Goal: Task Accomplishment & Management: Complete application form

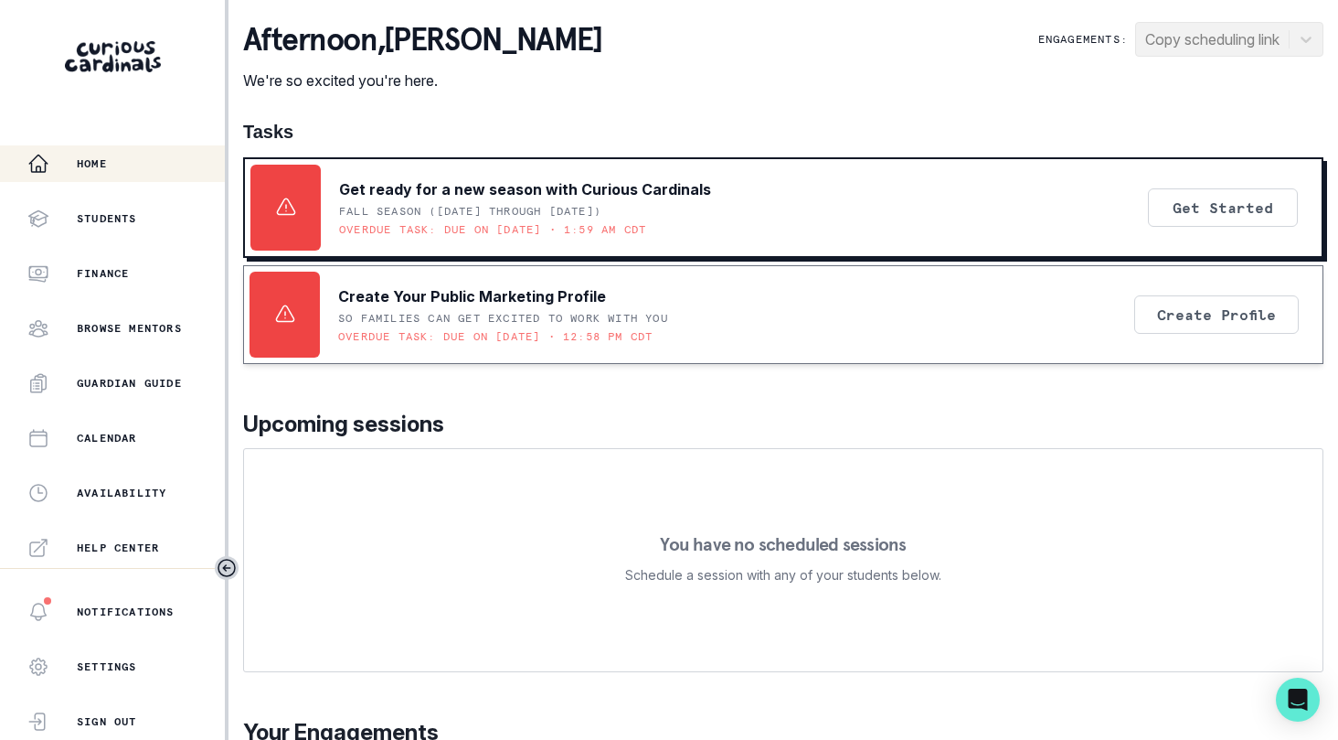
scroll to position [382, 0]
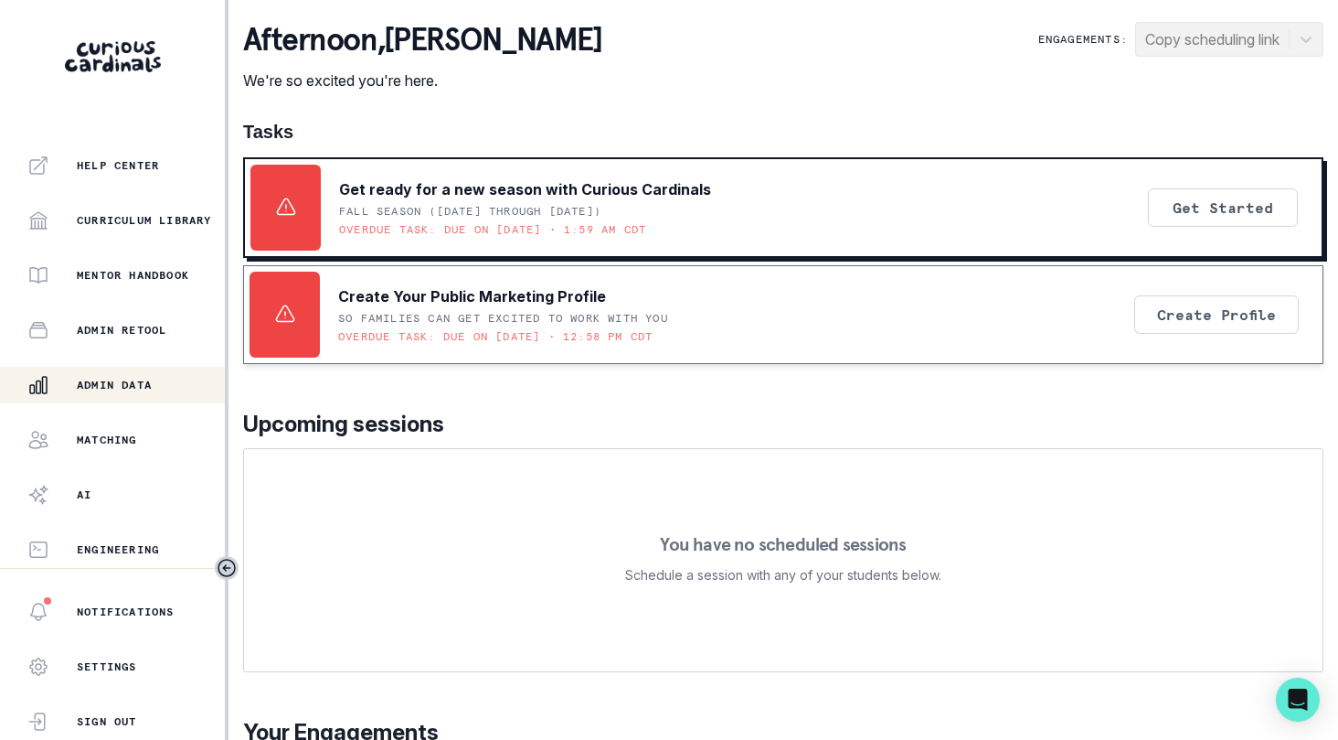
click at [158, 388] on div "Admin Data" at bounding box center [125, 385] width 197 height 22
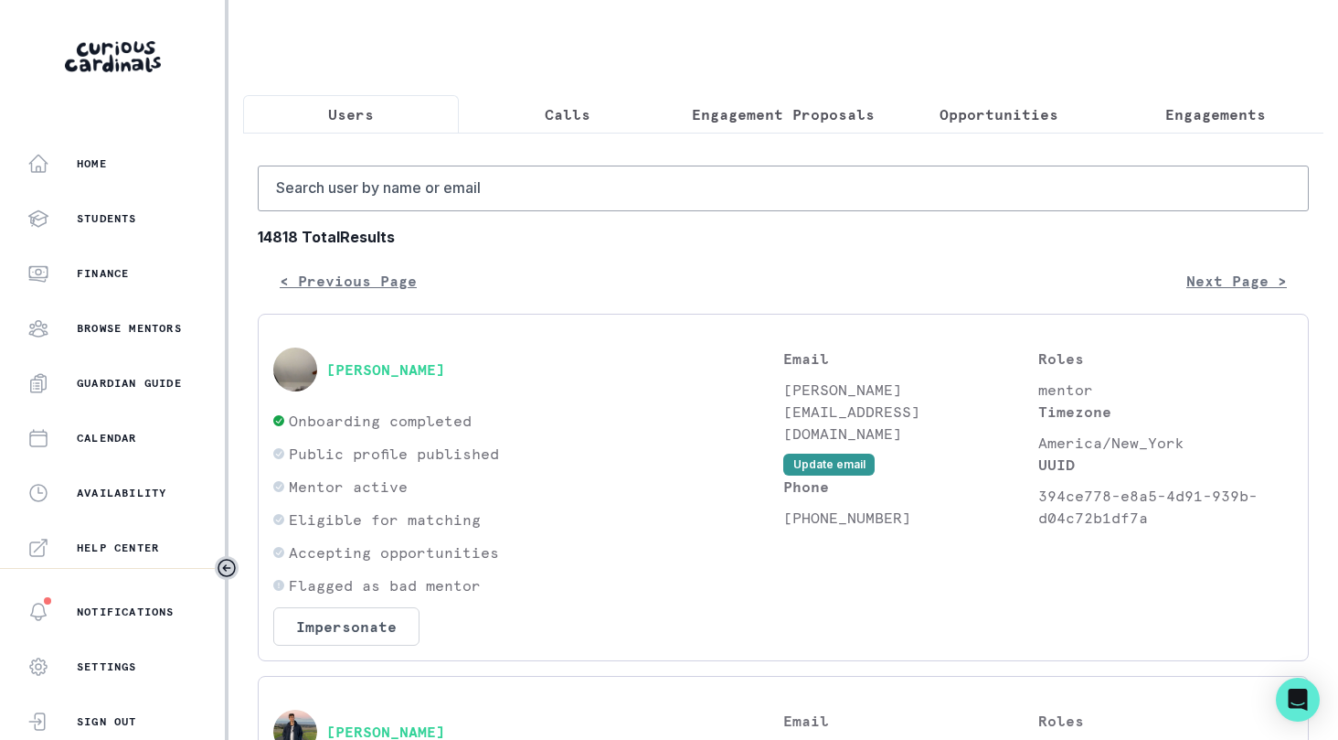
click at [554, 126] on button "Calls" at bounding box center [567, 114] width 216 height 38
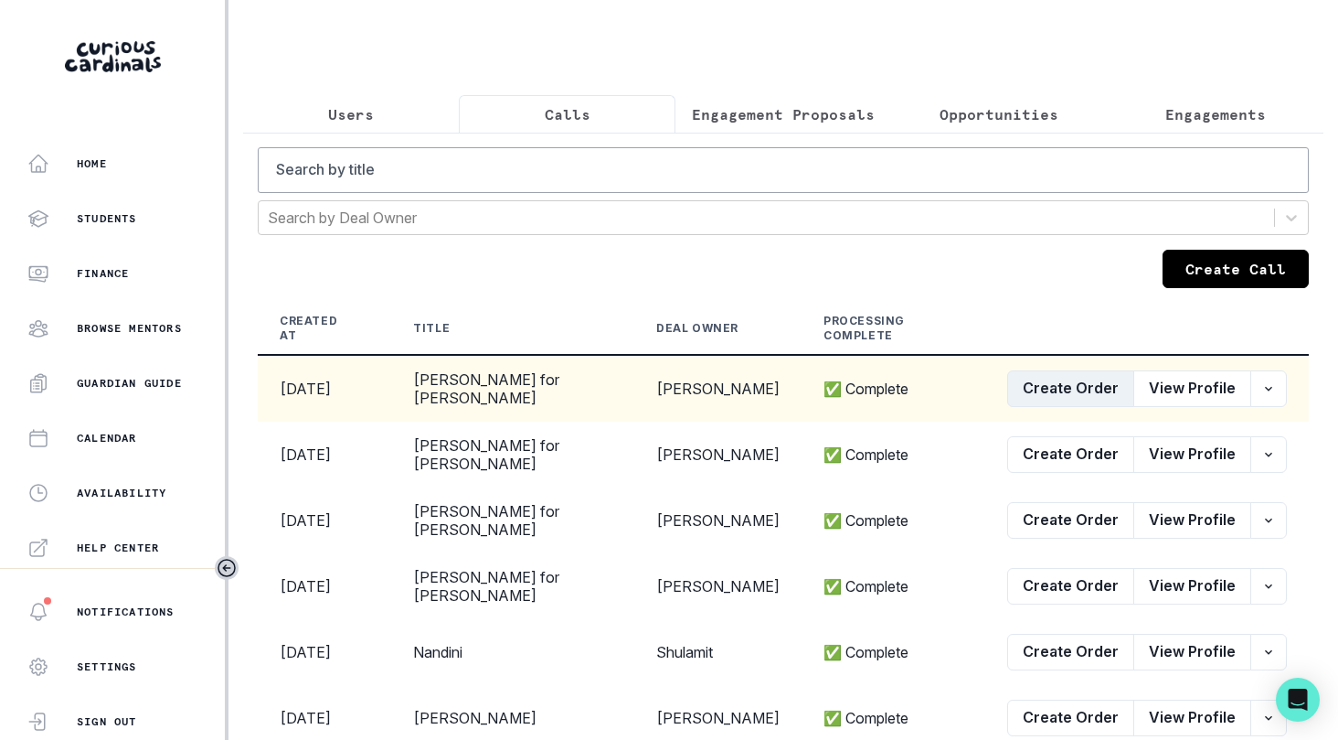
click at [1082, 407] on button "Create Order" at bounding box center [1070, 388] width 127 height 37
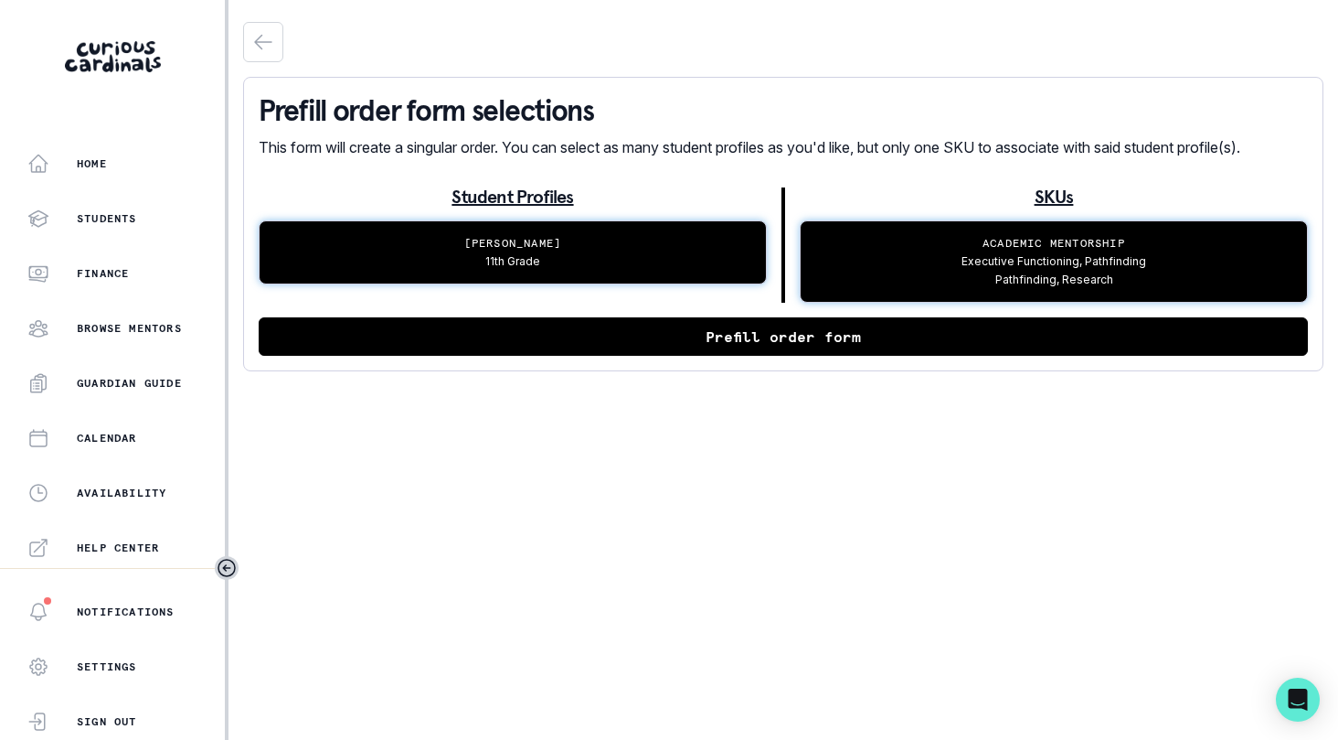
click at [751, 335] on button "Prefill order form" at bounding box center [783, 336] width 1049 height 38
select select "b0c47e33-2ef1-4f64-a0f1-8d44947f4a10"
select select "0ecff8fd-a798-4a65-8848-331bfc353312"
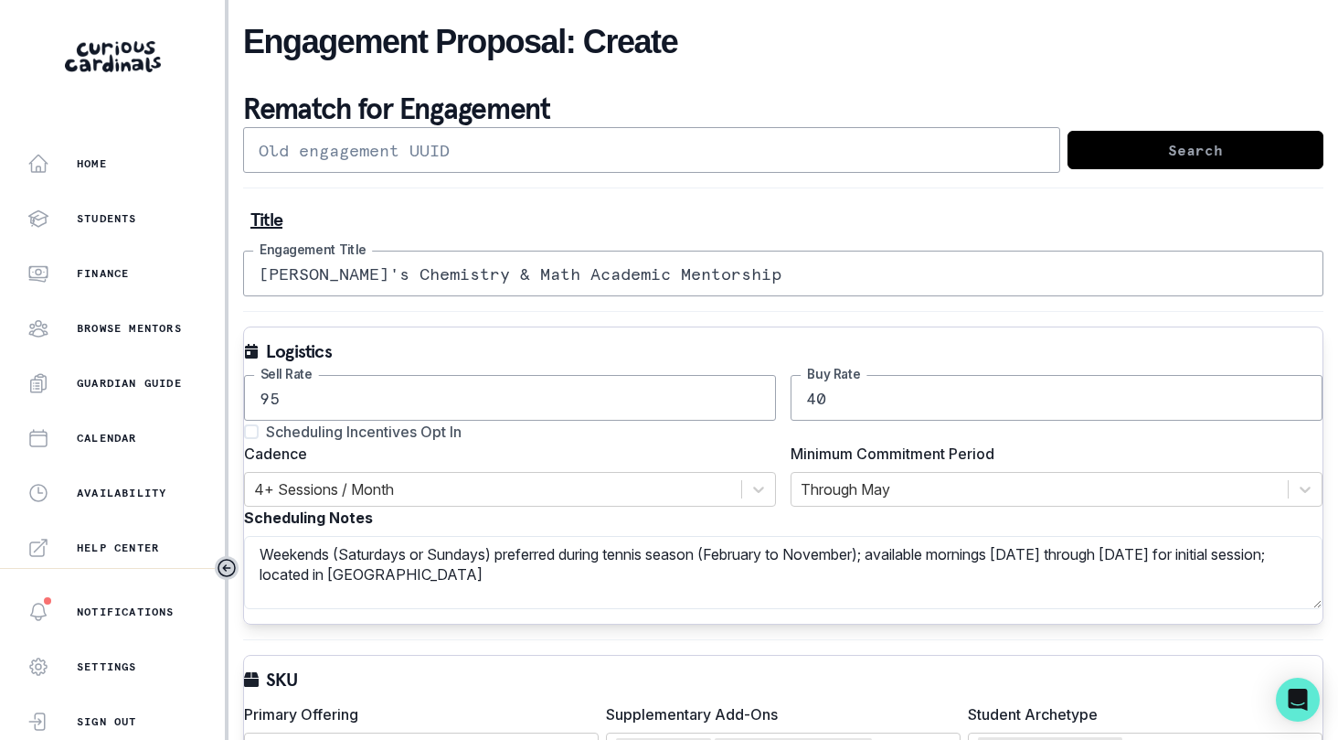
drag, startPoint x: 538, startPoint y: 276, endPoint x: 363, endPoint y: 282, distance: 174.7
click at [363, 282] on input "[PERSON_NAME]'s Chemistry & Math Academic Mentorship" at bounding box center [783, 273] width 1081 height 46
click at [353, 426] on span "Scheduling Incentives Opt In" at bounding box center [364, 432] width 196 height 22
type input "[PERSON_NAME]'s Academic Mentorship"
click at [244, 431] on input "Scheduling Incentives Opt In" at bounding box center [243, 431] width 1 height 1
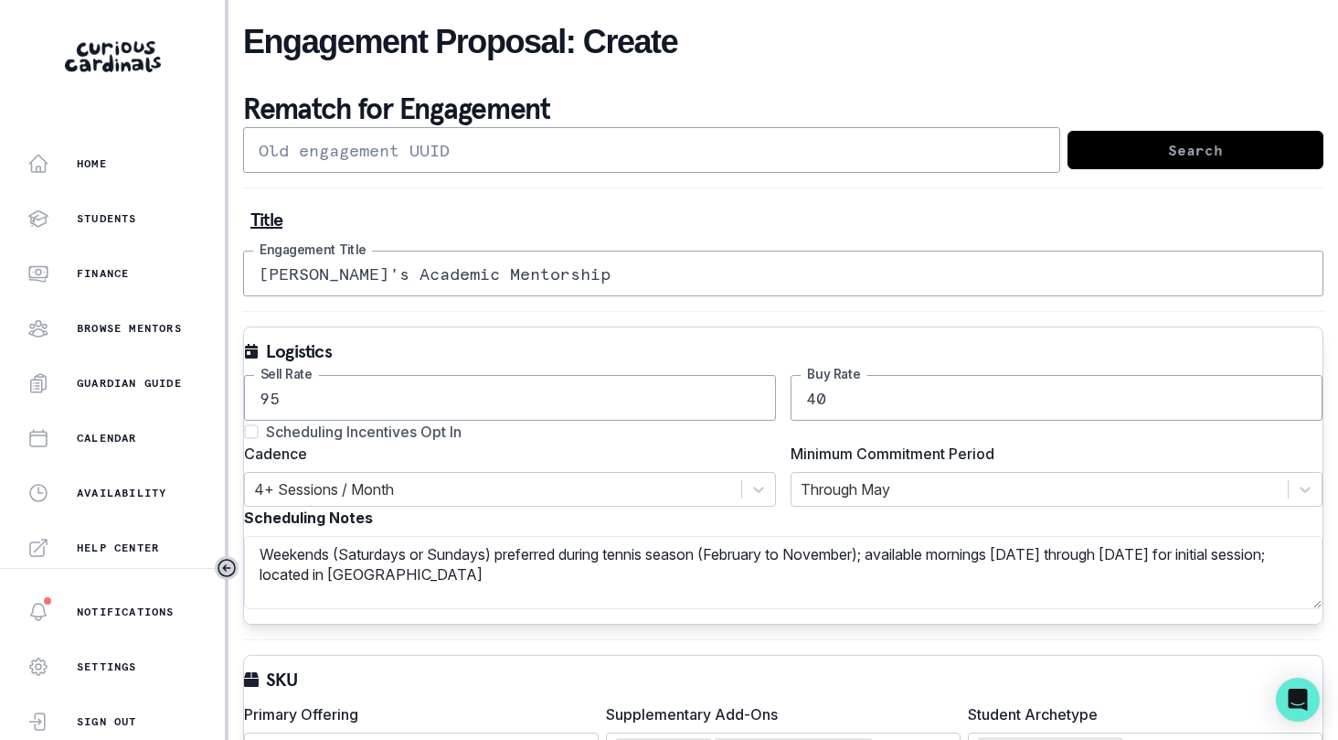
checkbox input "true"
click at [916, 494] on div at bounding box center [1040, 489] width 478 height 26
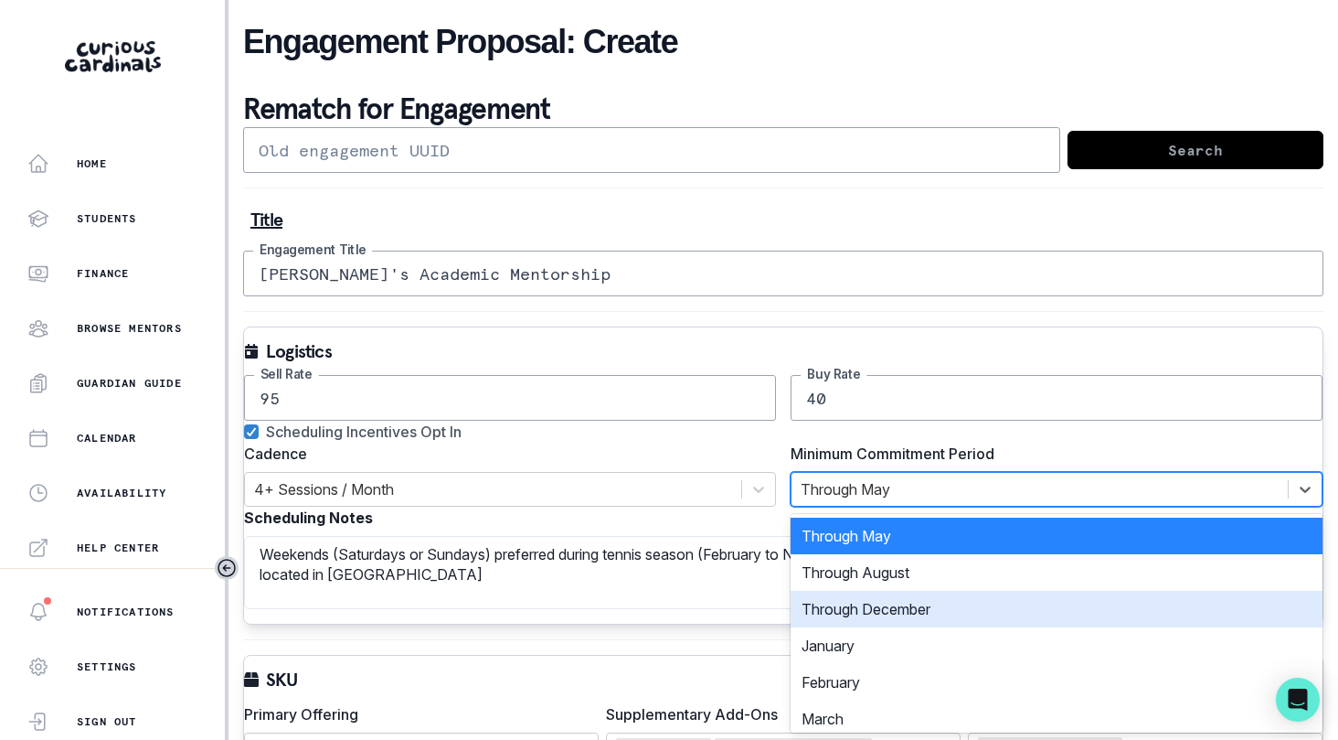
click at [901, 617] on div "Through December" at bounding box center [1057, 609] width 532 height 37
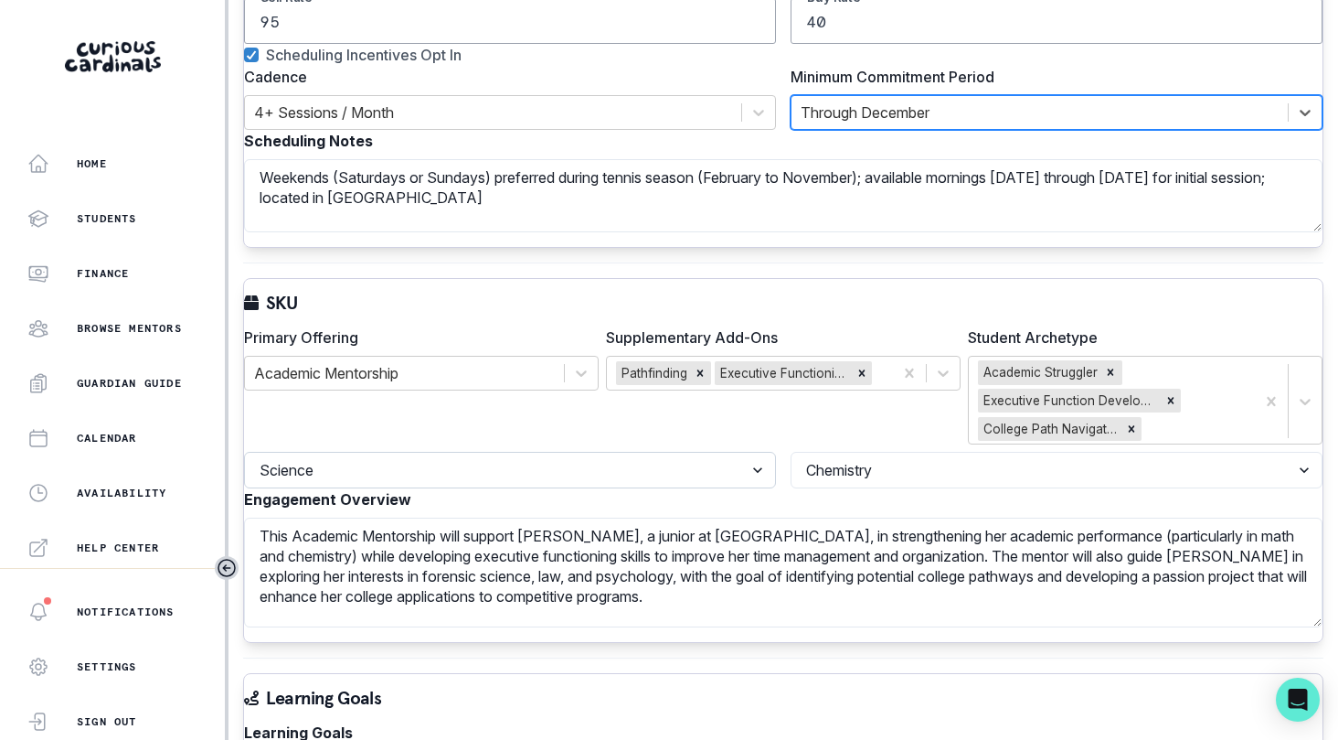
scroll to position [378, 0]
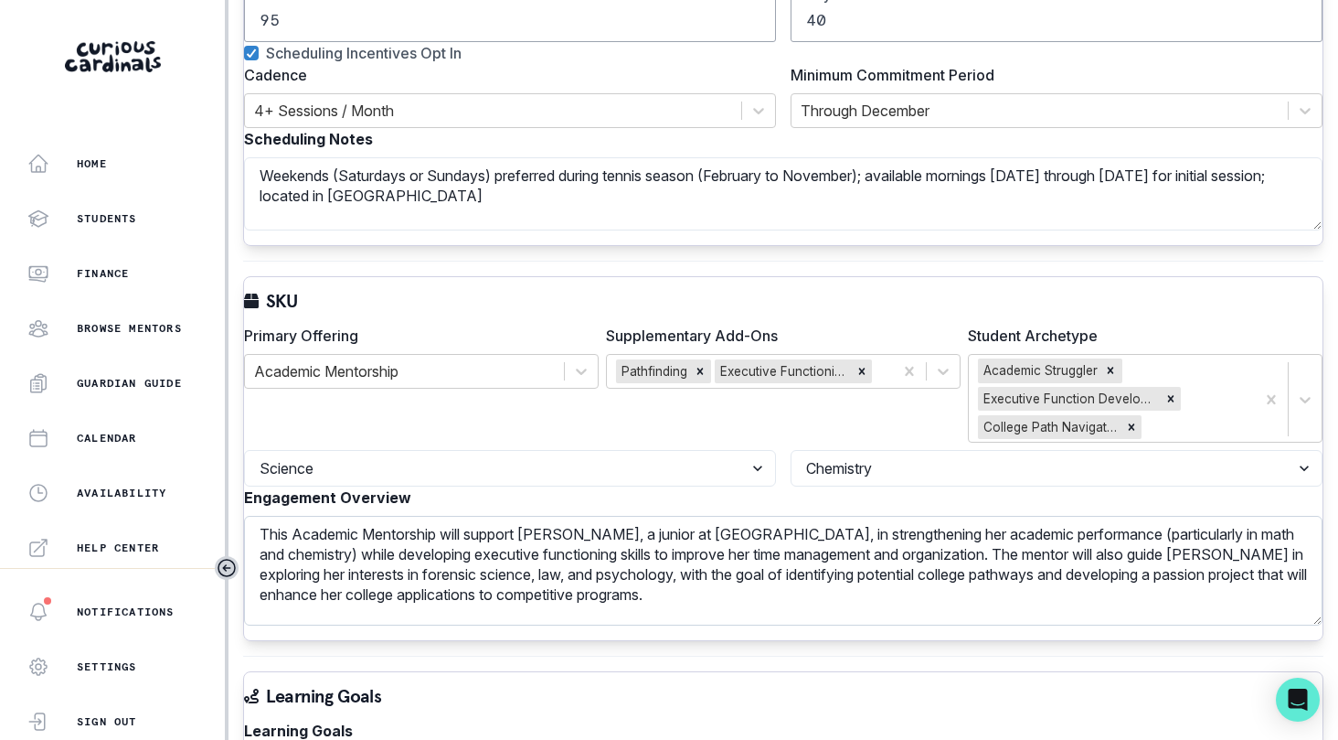
drag, startPoint x: 1152, startPoint y: 533, endPoint x: 418, endPoint y: 557, distance: 734.5
click at [418, 557] on textarea "This Academic Mentorship will support [PERSON_NAME], a junior at [GEOGRAPHIC_DA…" at bounding box center [783, 571] width 1079 height 110
click at [914, 590] on textarea "This Academic Mentorship will support [PERSON_NAME], a junior at [GEOGRAPHIC_DA…" at bounding box center [783, 571] width 1079 height 110
type textarea "This Academic Mentorship will support [PERSON_NAME], a junior at [GEOGRAPHIC_DA…"
click at [668, 477] on select "Select a discipline Languages Math Other Science Writing" at bounding box center [510, 468] width 532 height 37
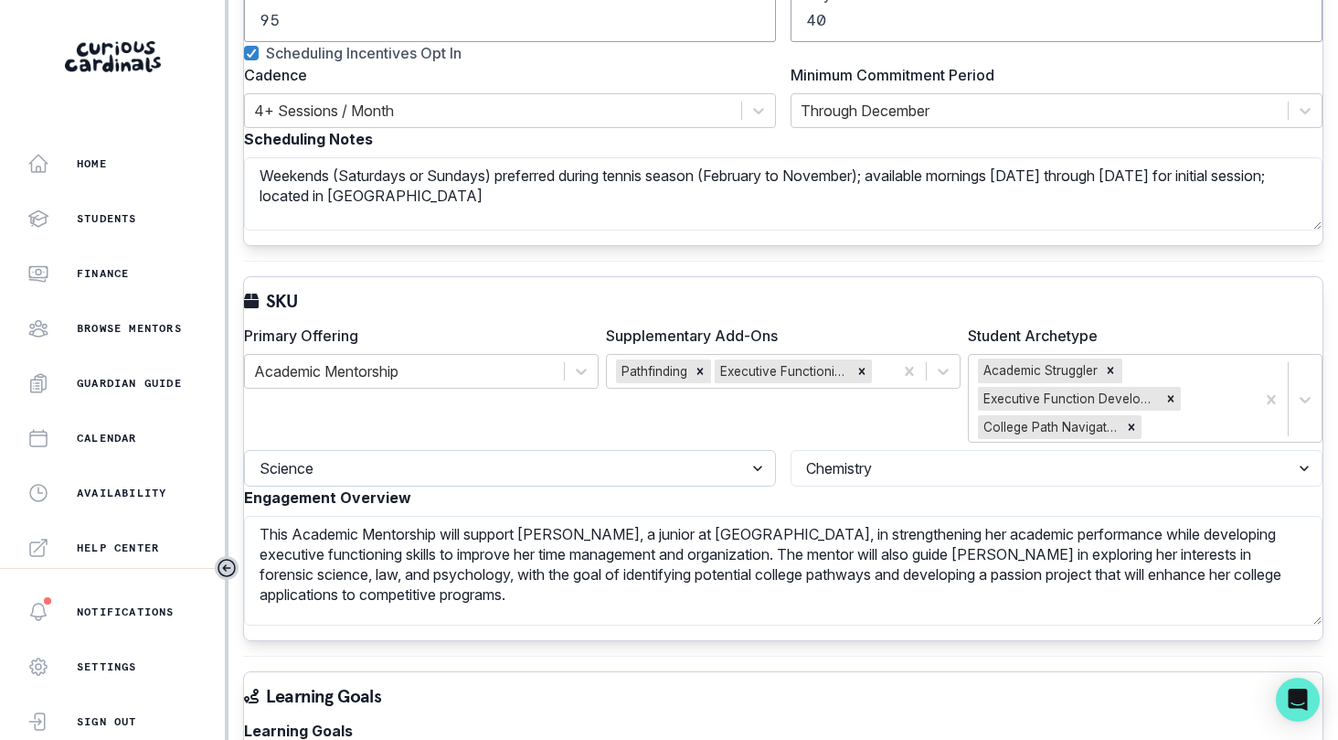
select select "6267cc0b-1467-404d-8526-2734dc3f89d1"
click at [259, 450] on select "Select a discipline Languages Math Other Science Writing" at bounding box center [510, 468] width 532 height 37
click at [854, 465] on select "Select a topic Reading History Executive Function Economics Computer Science Co…" at bounding box center [1057, 468] width 532 height 37
select select "161b8371-7959-4e0b-a08a-4737af41032e"
click at [791, 450] on select "Select a topic Reading History Executive Function Economics Computer Science Co…" at bounding box center [1057, 468] width 532 height 37
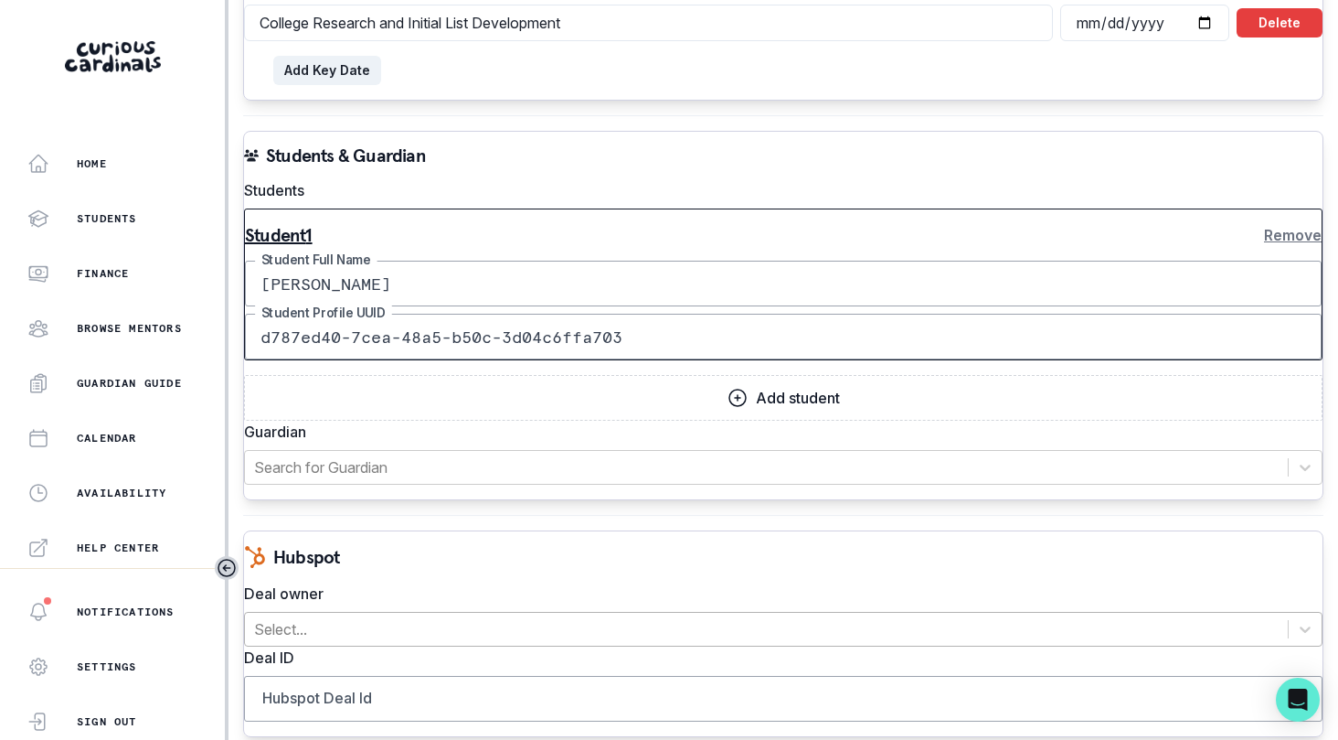
scroll to position [1857, 0]
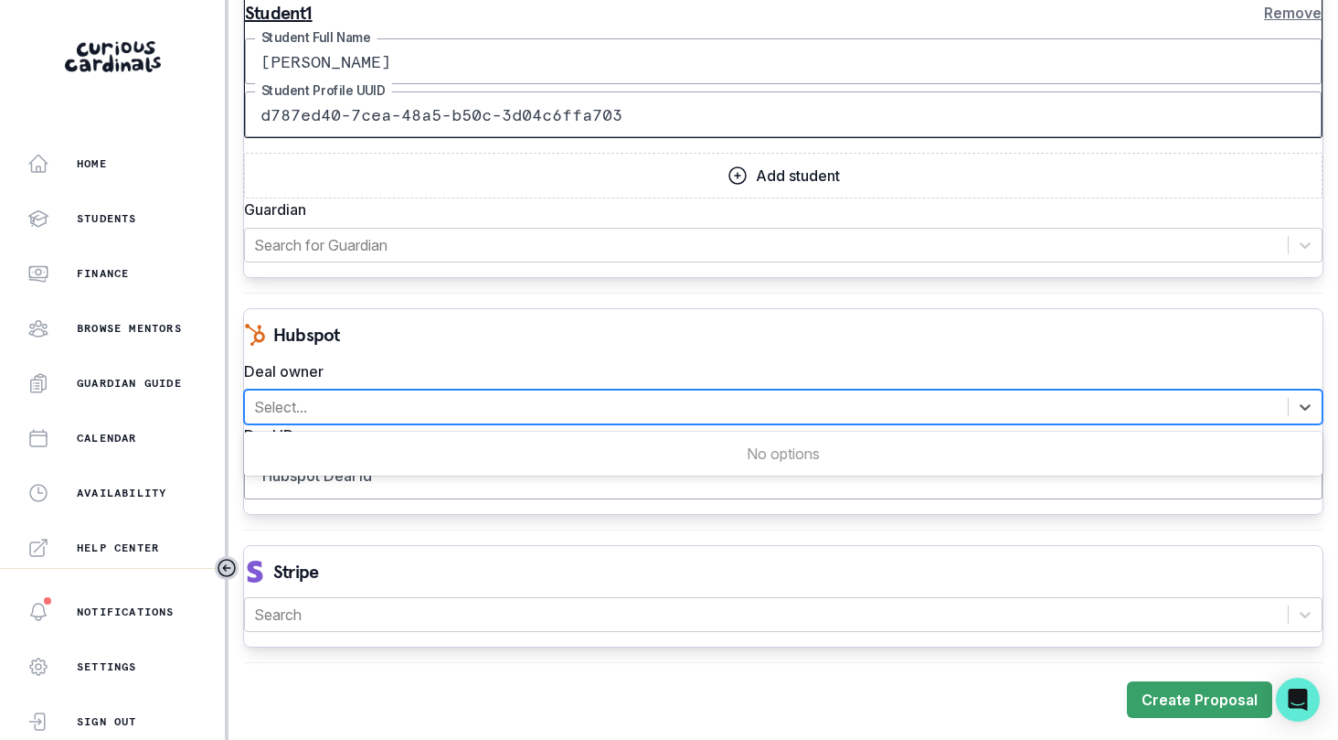
click at [640, 411] on div at bounding box center [766, 407] width 1025 height 26
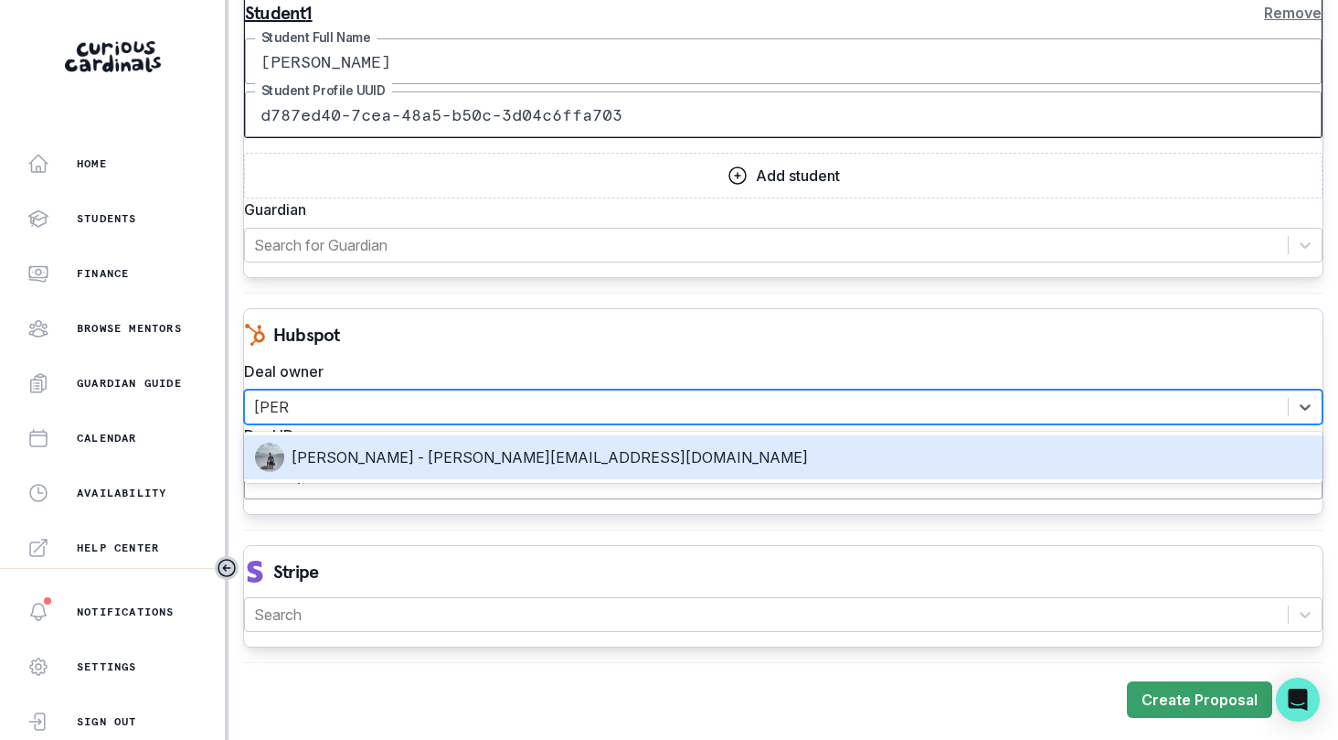
type input "[PERSON_NAME]"
click at [667, 449] on div "[PERSON_NAME] - [PERSON_NAME][EMAIL_ADDRESS][DOMAIN_NAME]" at bounding box center [783, 456] width 1057 height 29
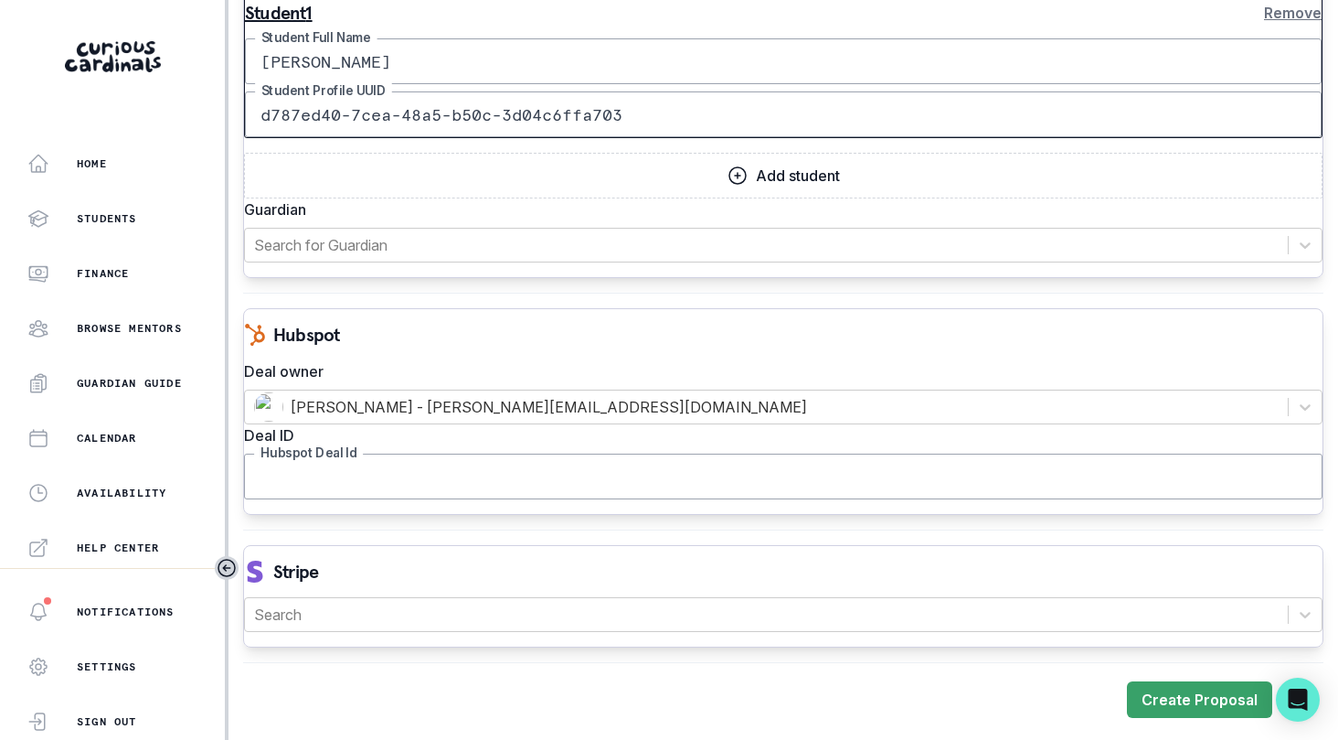
click at [424, 480] on input "Hubspot Deal Id" at bounding box center [783, 476] width 1079 height 46
paste input "42684085375"
type input "42684085375"
click at [421, 605] on div at bounding box center [766, 615] width 1025 height 26
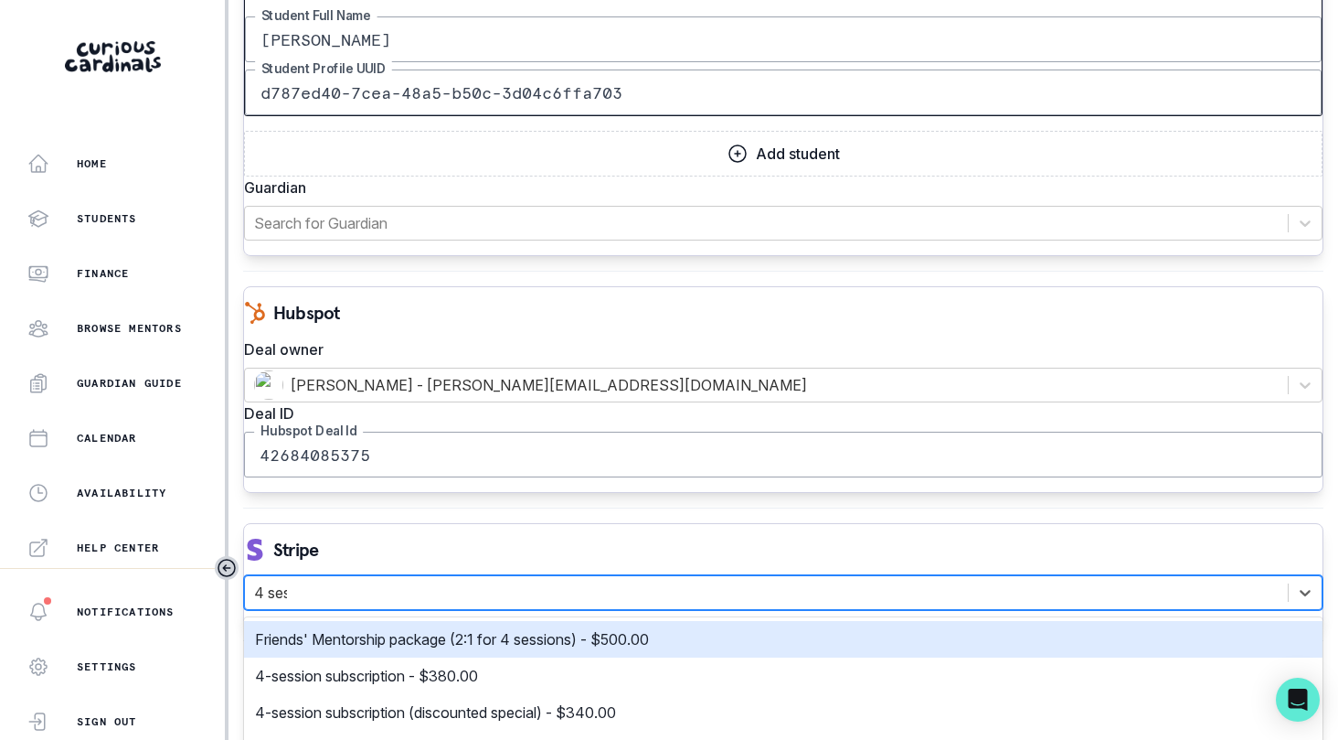
type input "4 sess"
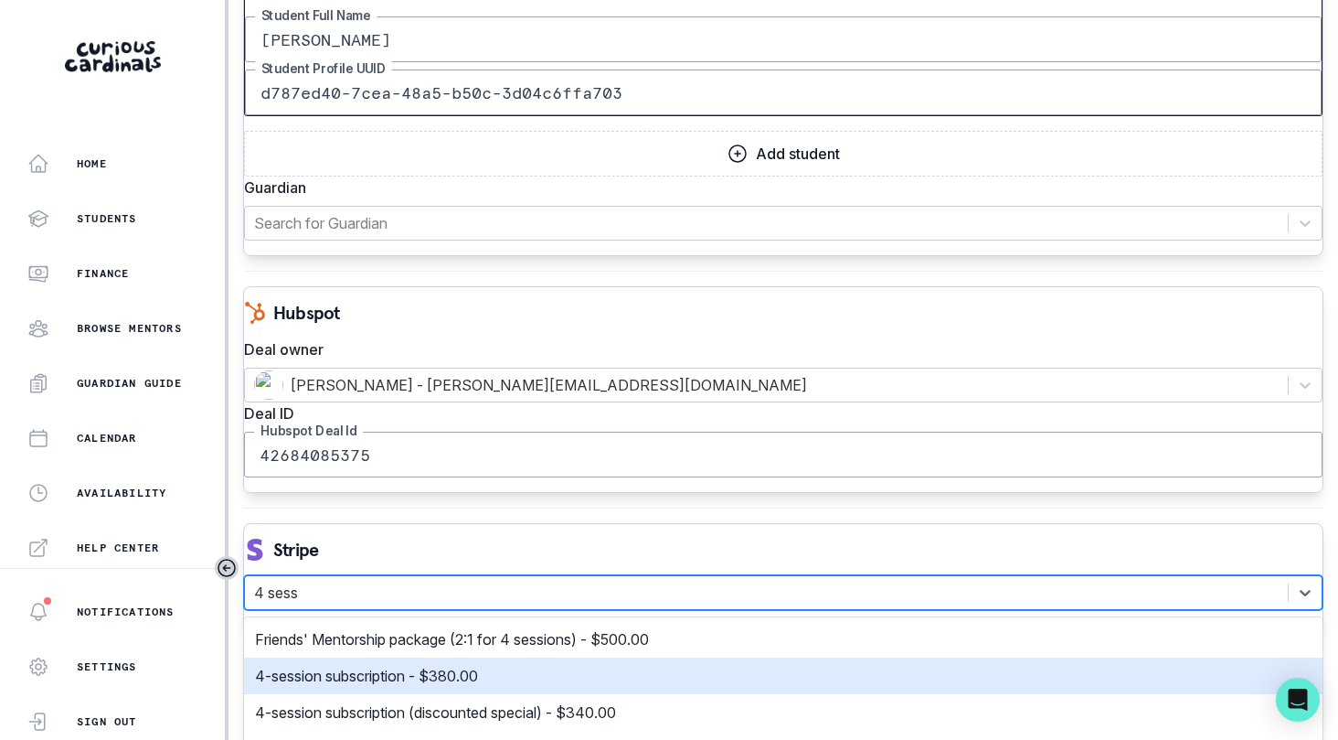
click at [477, 694] on div "4-session subscription - $380.00" at bounding box center [783, 675] width 1079 height 37
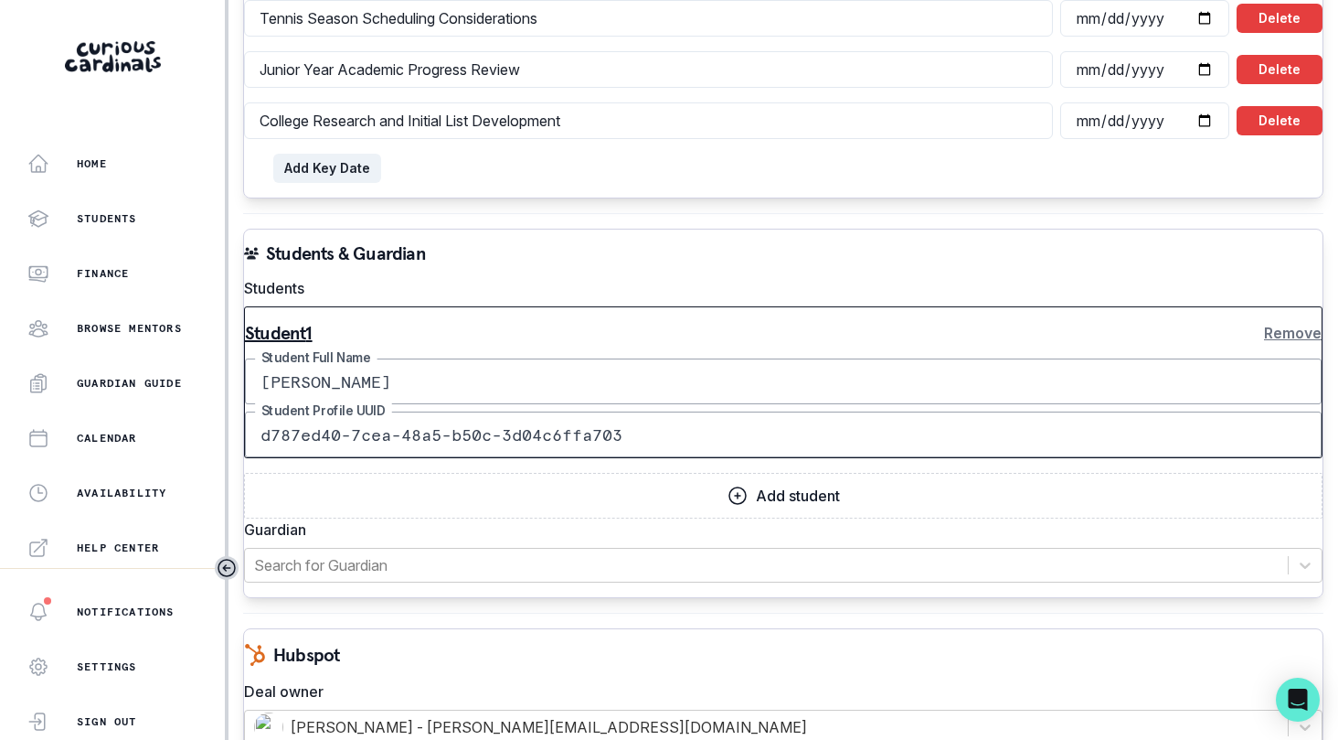
scroll to position [1836, 0]
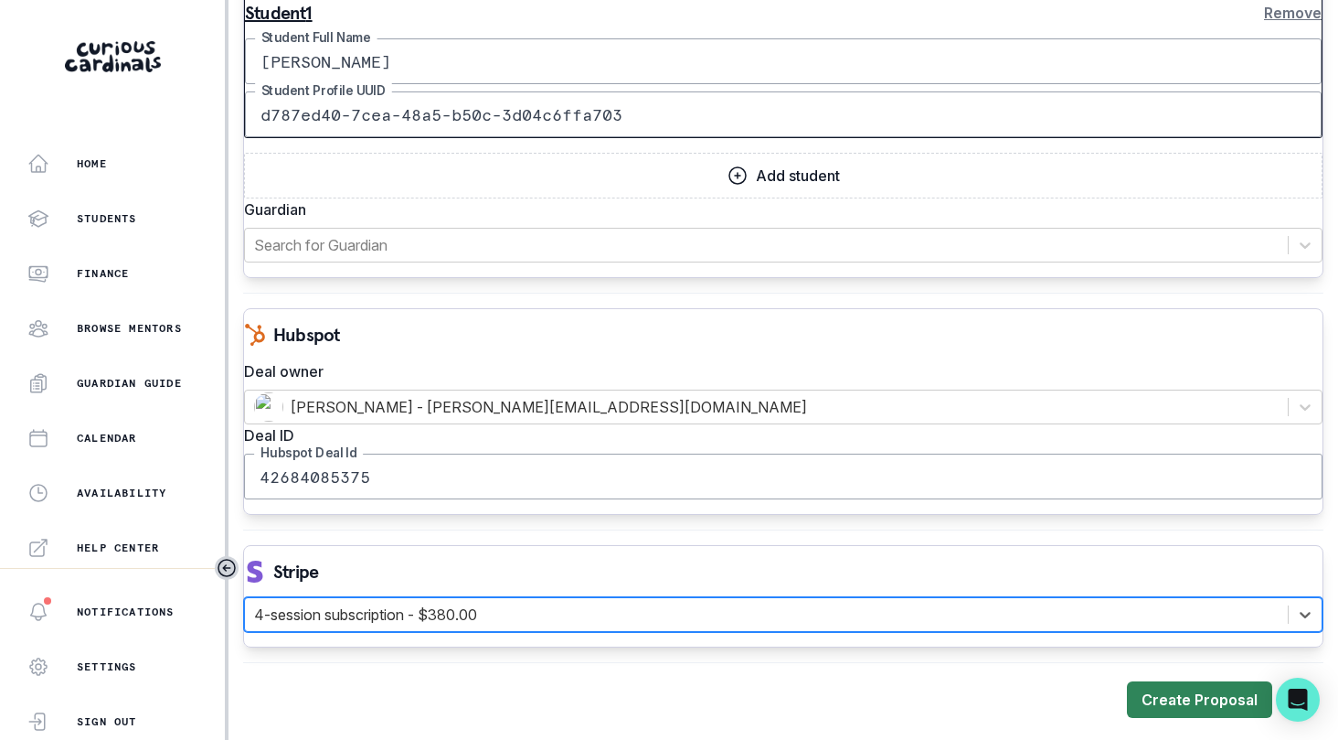
click at [1168, 703] on button "Create Proposal" at bounding box center [1199, 699] width 145 height 37
